Goal: Use online tool/utility: Utilize a website feature to perform a specific function

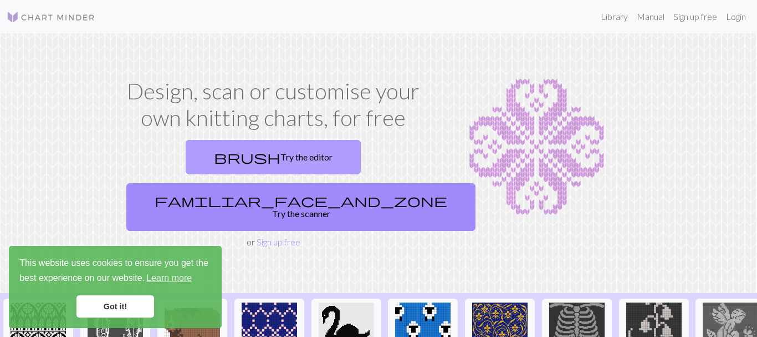
drag, startPoint x: 149, startPoint y: 176, endPoint x: 172, endPoint y: 161, distance: 27.2
click at [172, 161] on div "brush Try the editor familiar_face_and_zone Try the scanner" at bounding box center [273, 185] width 303 height 100
click at [214, 161] on span "brush" at bounding box center [247, 157] width 67 height 16
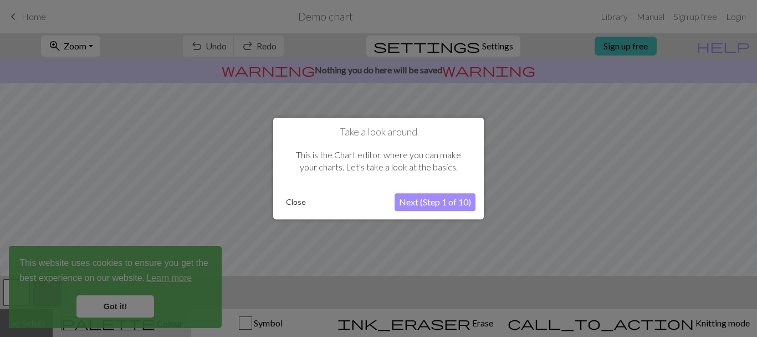
click at [425, 208] on button "Next (Step 1 of 10)" at bounding box center [435, 202] width 81 height 18
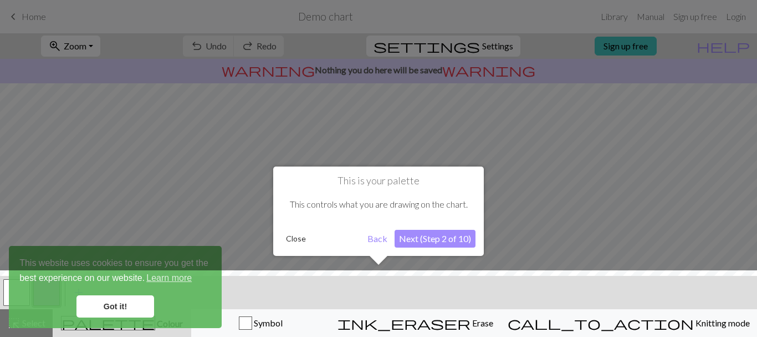
click at [425, 236] on button "Next (Step 2 of 10)" at bounding box center [435, 239] width 81 height 18
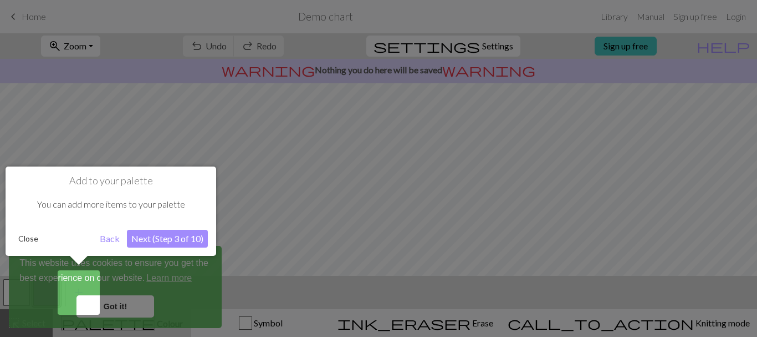
click at [160, 234] on button "Next (Step 3 of 10)" at bounding box center [167, 239] width 81 height 18
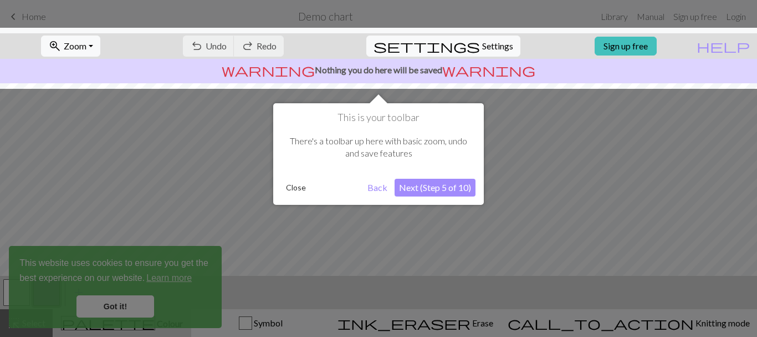
click at [440, 189] on button "Next (Step 5 of 10)" at bounding box center [435, 188] width 81 height 18
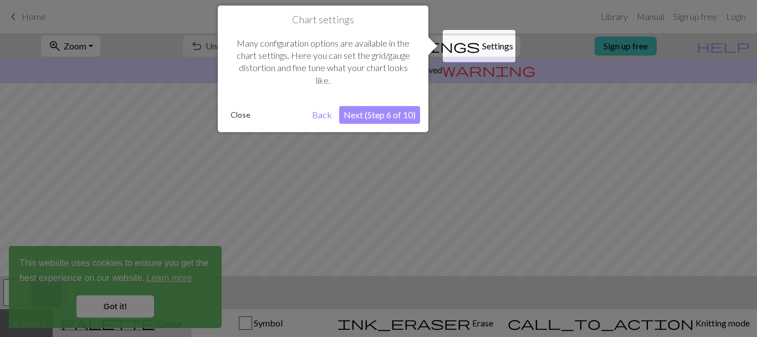
click at [382, 110] on button "Next (Step 6 of 10)" at bounding box center [379, 115] width 81 height 18
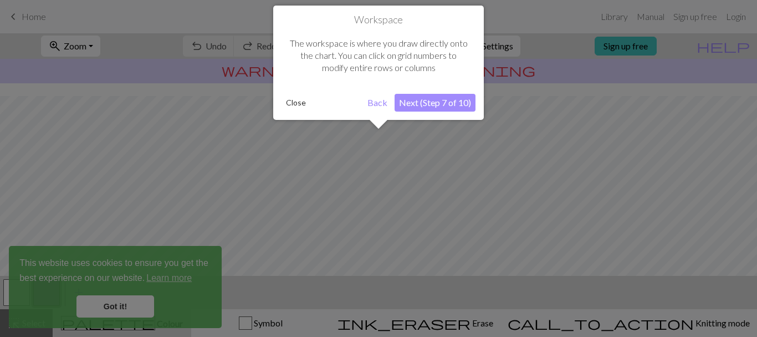
scroll to position [67, 0]
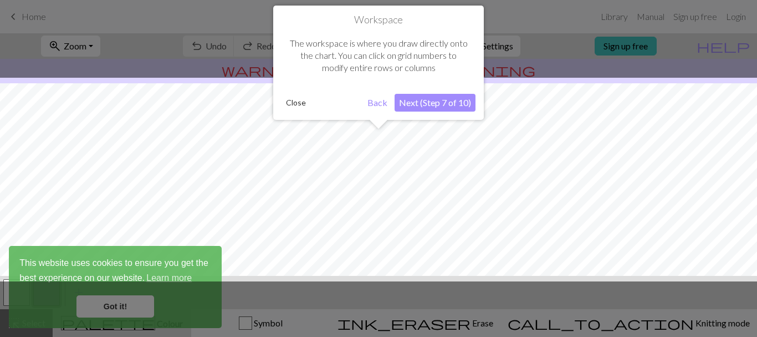
click at [445, 98] on button "Next (Step 7 of 10)" at bounding box center [435, 103] width 81 height 18
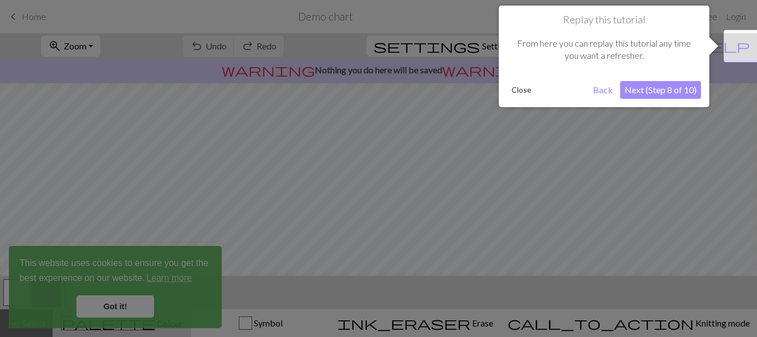
click at [660, 91] on button "Next (Step 8 of 10)" at bounding box center [660, 90] width 81 height 18
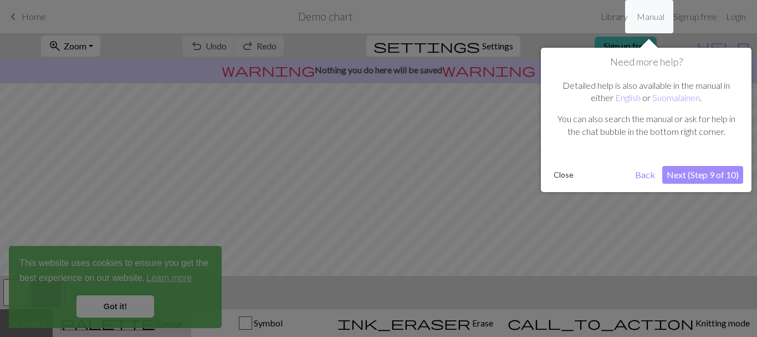
click at [690, 172] on button "Next (Step 9 of 10)" at bounding box center [702, 175] width 81 height 18
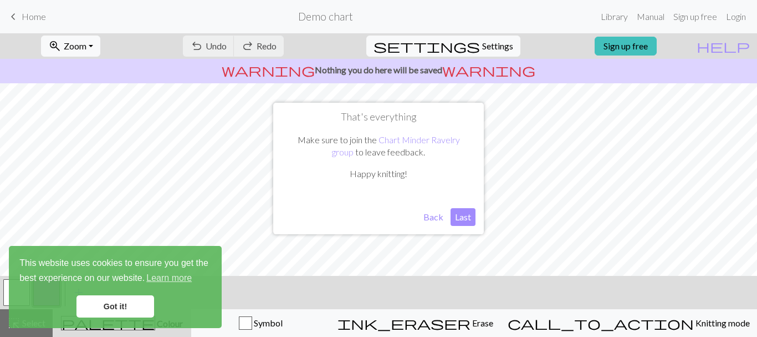
click at [458, 213] on button "Last" at bounding box center [463, 217] width 25 height 18
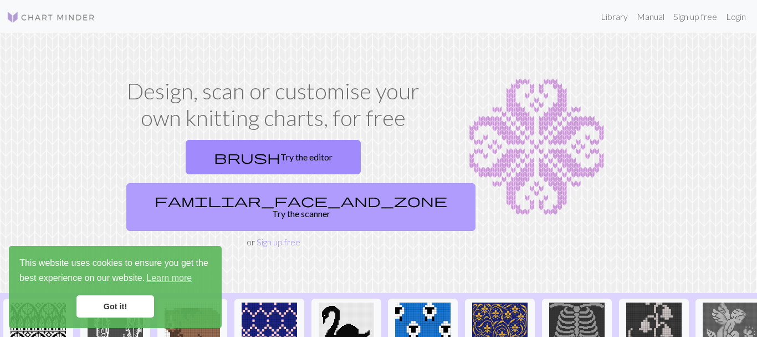
click at [350, 183] on link "familiar_face_and_zone Try the scanner" at bounding box center [300, 207] width 349 height 48
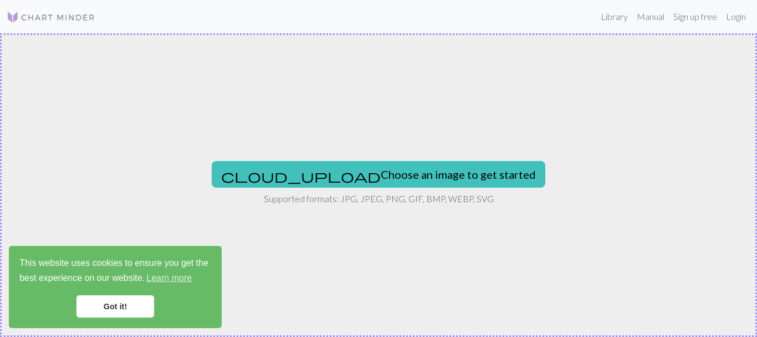
click at [103, 309] on link "Got it!" at bounding box center [116, 306] width 78 height 22
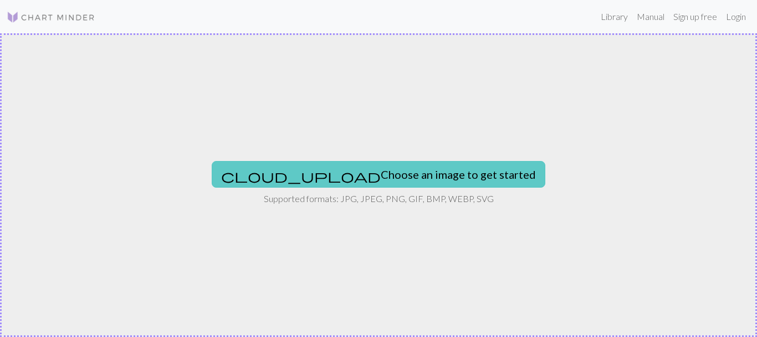
click at [357, 175] on button "cloud_upload Choose an image to get started" at bounding box center [379, 174] width 334 height 27
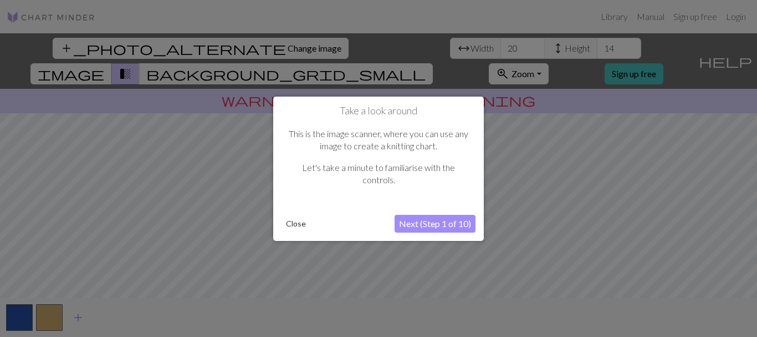
click at [450, 226] on button "Next (Step 1 of 10)" at bounding box center [435, 224] width 81 height 18
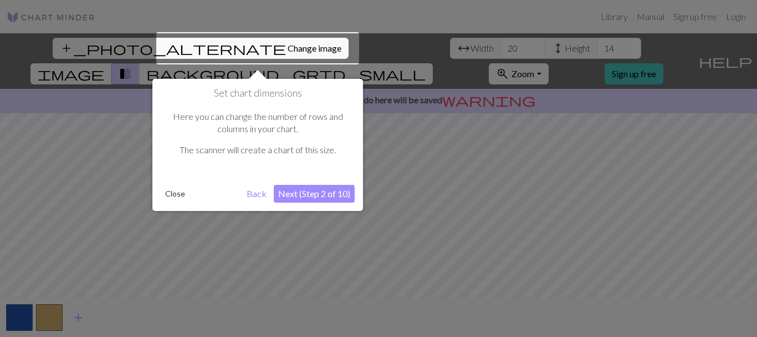
click at [286, 190] on button "Next (Step 2 of 10)" at bounding box center [314, 194] width 81 height 18
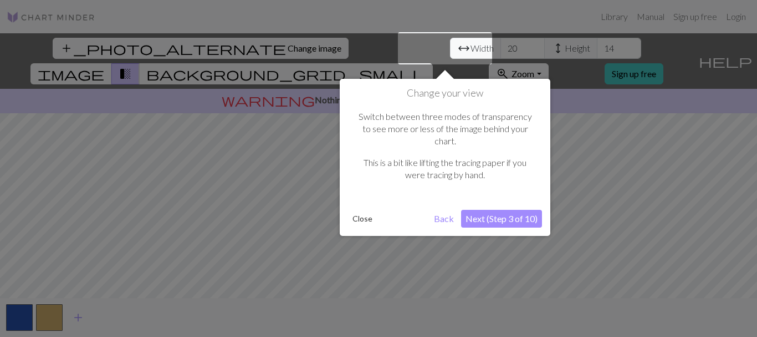
click at [517, 210] on button "Next (Step 3 of 10)" at bounding box center [501, 219] width 81 height 18
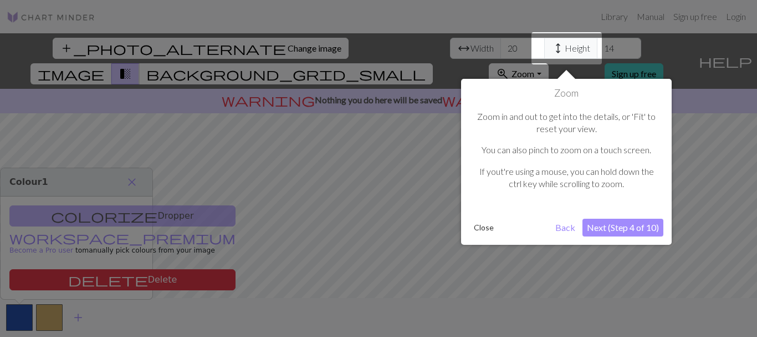
click at [609, 234] on button "Next (Step 4 of 10)" at bounding box center [623, 227] width 81 height 18
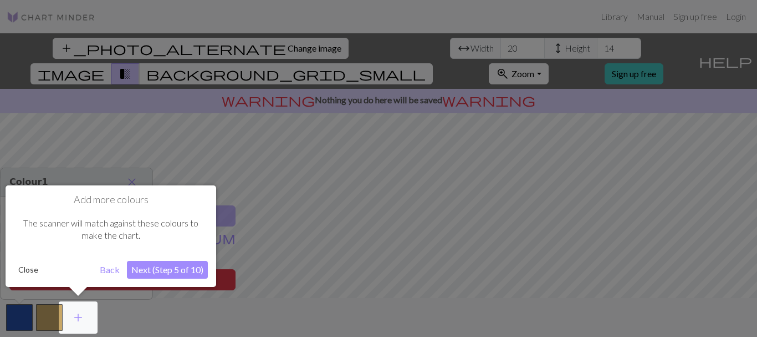
click at [193, 269] on button "Next (Step 5 of 10)" at bounding box center [167, 270] width 81 height 18
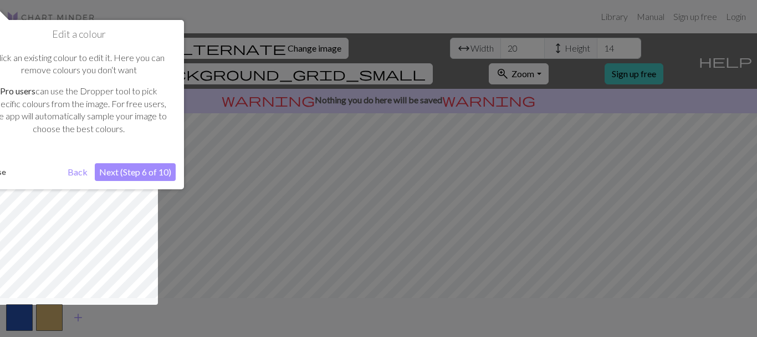
click at [128, 191] on div at bounding box center [76, 233] width 163 height 142
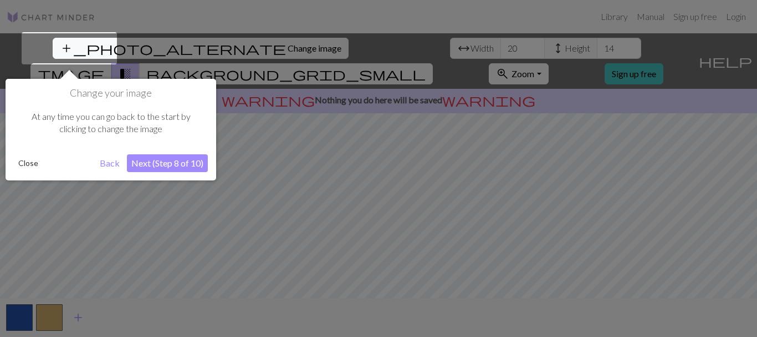
click at [175, 154] on div "Change your image At any time you can go back to the start by clicking to chang…" at bounding box center [111, 129] width 211 height 101
click at [176, 163] on button "Next (Step 8 of 10)" at bounding box center [167, 163] width 81 height 18
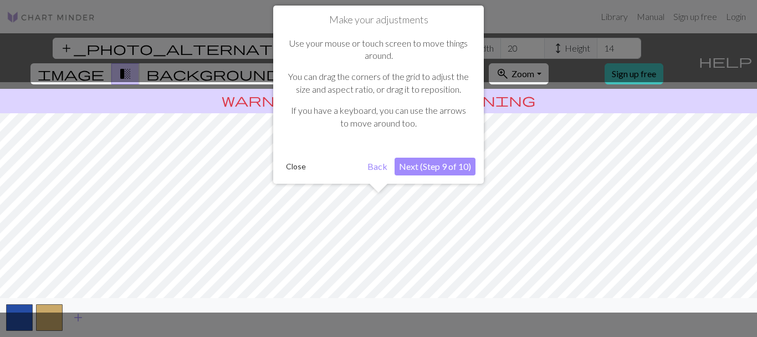
click at [418, 161] on button "Next (Step 9 of 10)" at bounding box center [435, 166] width 81 height 18
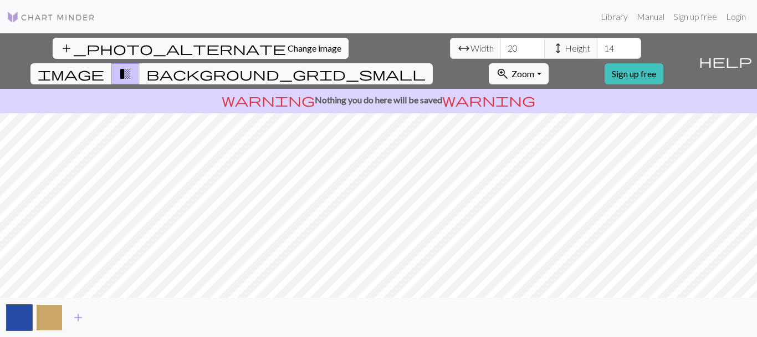
click at [50, 312] on button "button" at bounding box center [49, 317] width 27 height 27
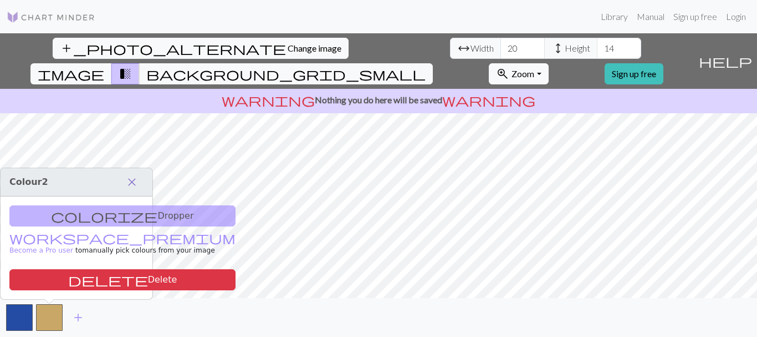
click at [136, 185] on span "close" at bounding box center [131, 182] width 13 height 16
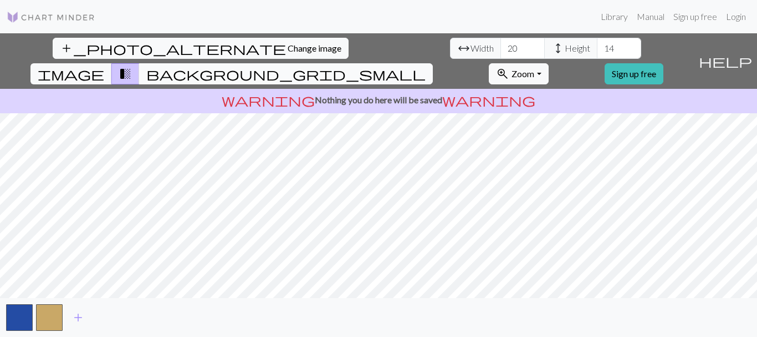
click at [426, 66] on span "background_grid_small" at bounding box center [285, 74] width 279 height 16
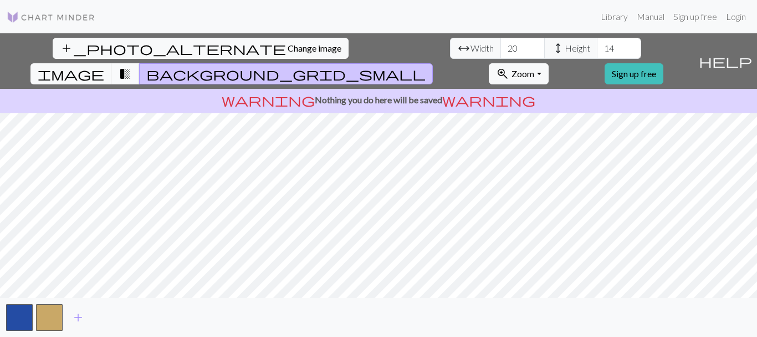
click at [140, 63] on button "transition_fade" at bounding box center [125, 73] width 28 height 21
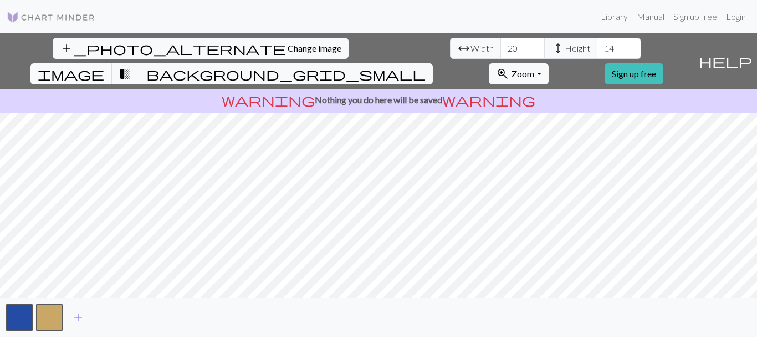
click at [104, 66] on span "image" at bounding box center [71, 74] width 67 height 16
click at [140, 63] on button "transition_fade" at bounding box center [125, 73] width 28 height 21
click at [426, 66] on span "background_grid_small" at bounding box center [285, 74] width 279 height 16
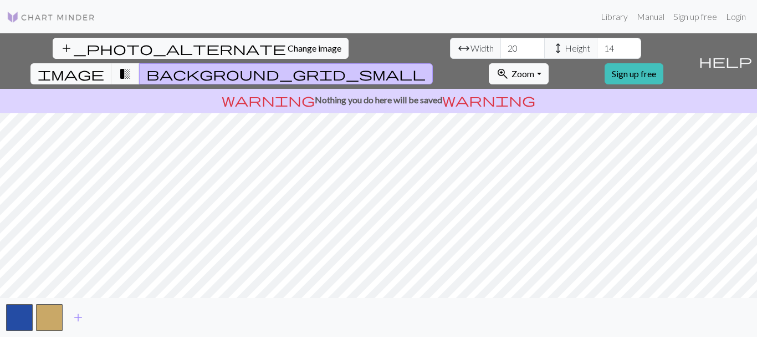
click at [426, 66] on span "background_grid_small" at bounding box center [285, 74] width 279 height 16
